Goal: Navigation & Orientation: Find specific page/section

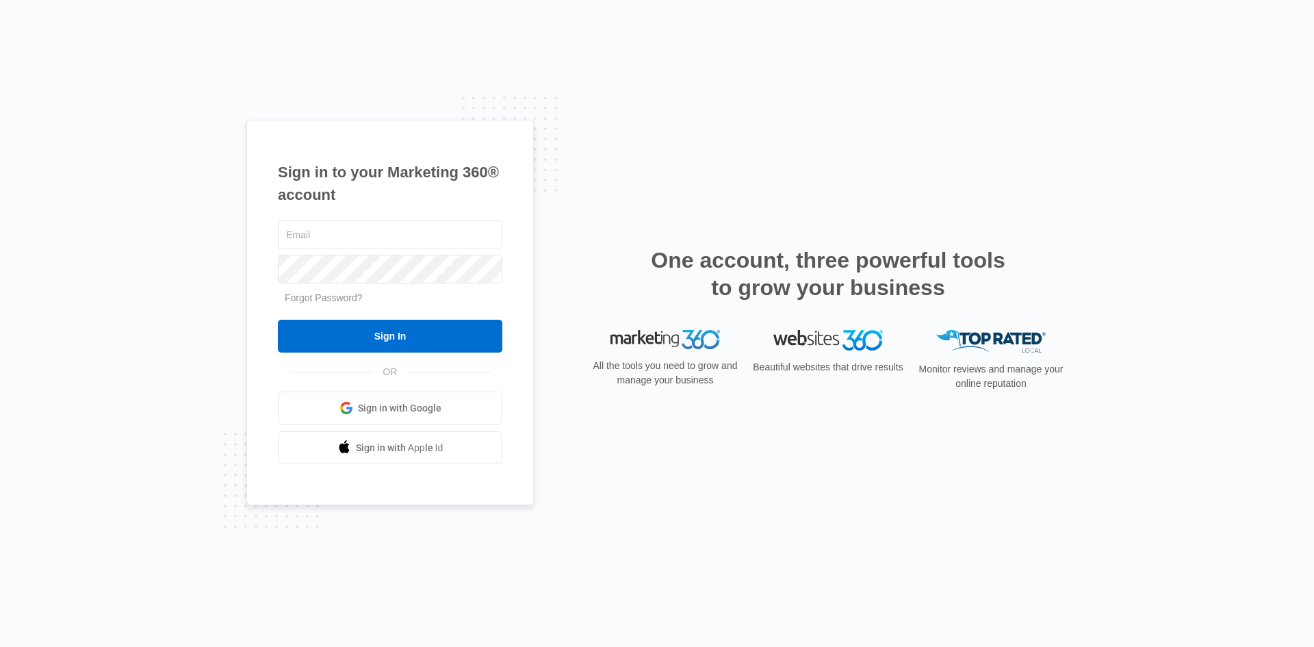
type input "[EMAIL_ADDRESS][DOMAIN_NAME]"
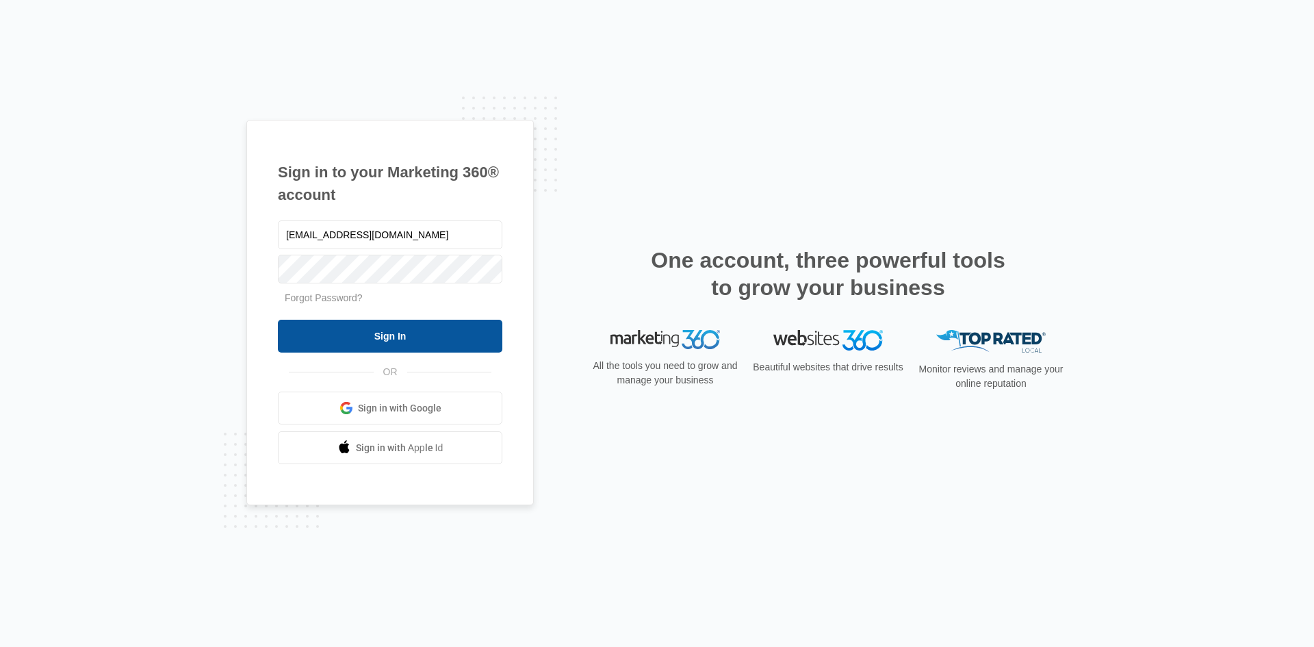
click at [371, 321] on input "Sign In" at bounding box center [390, 336] width 224 height 33
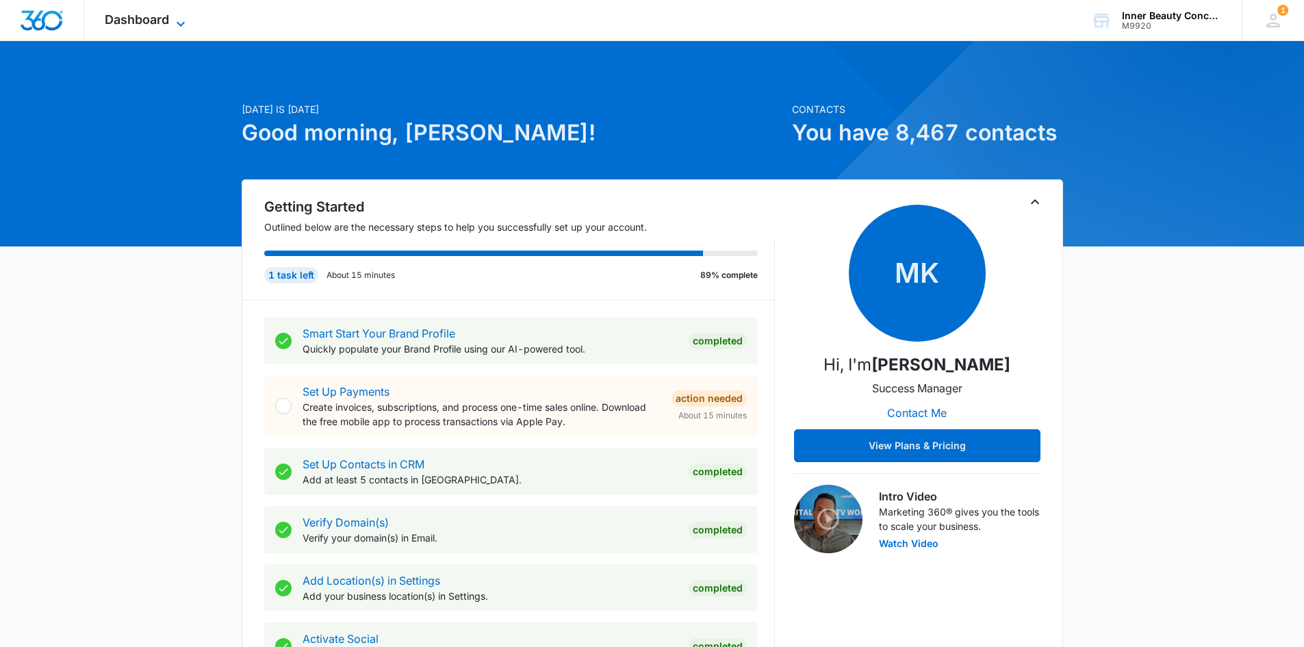
click at [129, 23] on span "Dashboard" at bounding box center [137, 19] width 64 height 14
